Goal: Task Accomplishment & Management: Manage account settings

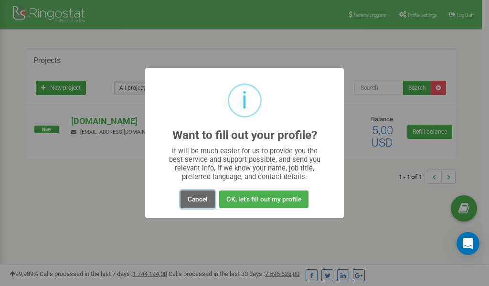
click at [198, 200] on button "Cancel" at bounding box center [197, 199] width 34 height 18
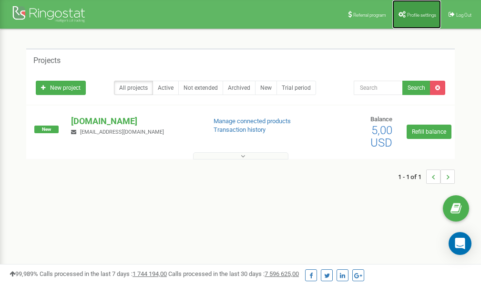
click at [408, 17] on link "Profile settings" at bounding box center [417, 14] width 49 height 29
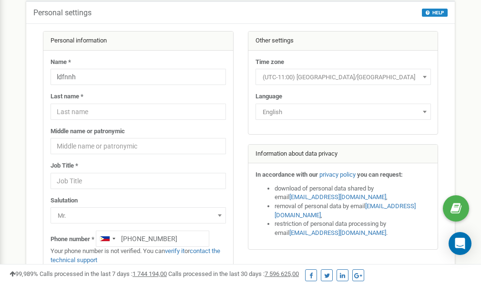
scroll to position [48, 0]
click at [179, 251] on link "verify it" at bounding box center [175, 250] width 20 height 7
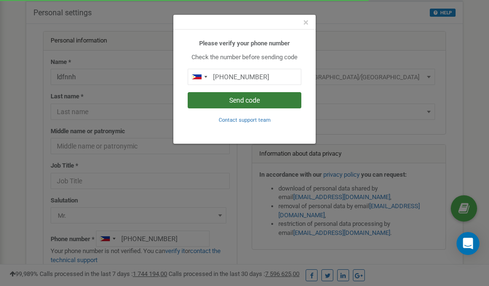
click at [254, 100] on button "Send code" at bounding box center [245, 100] width 114 height 16
